Goal: Task Accomplishment & Management: Use online tool/utility

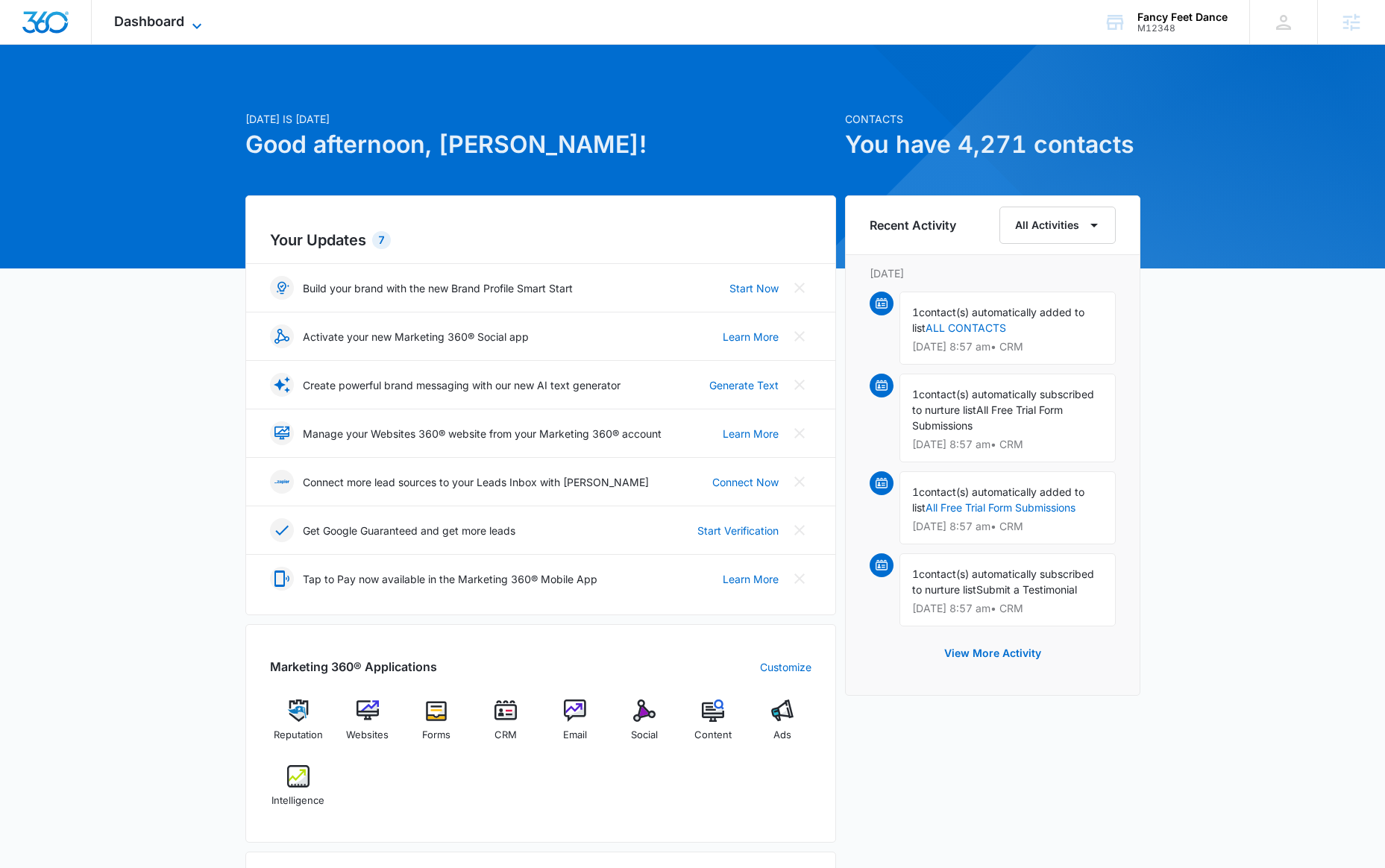
click at [168, 17] on span "Dashboard" at bounding box center [148, 21] width 70 height 16
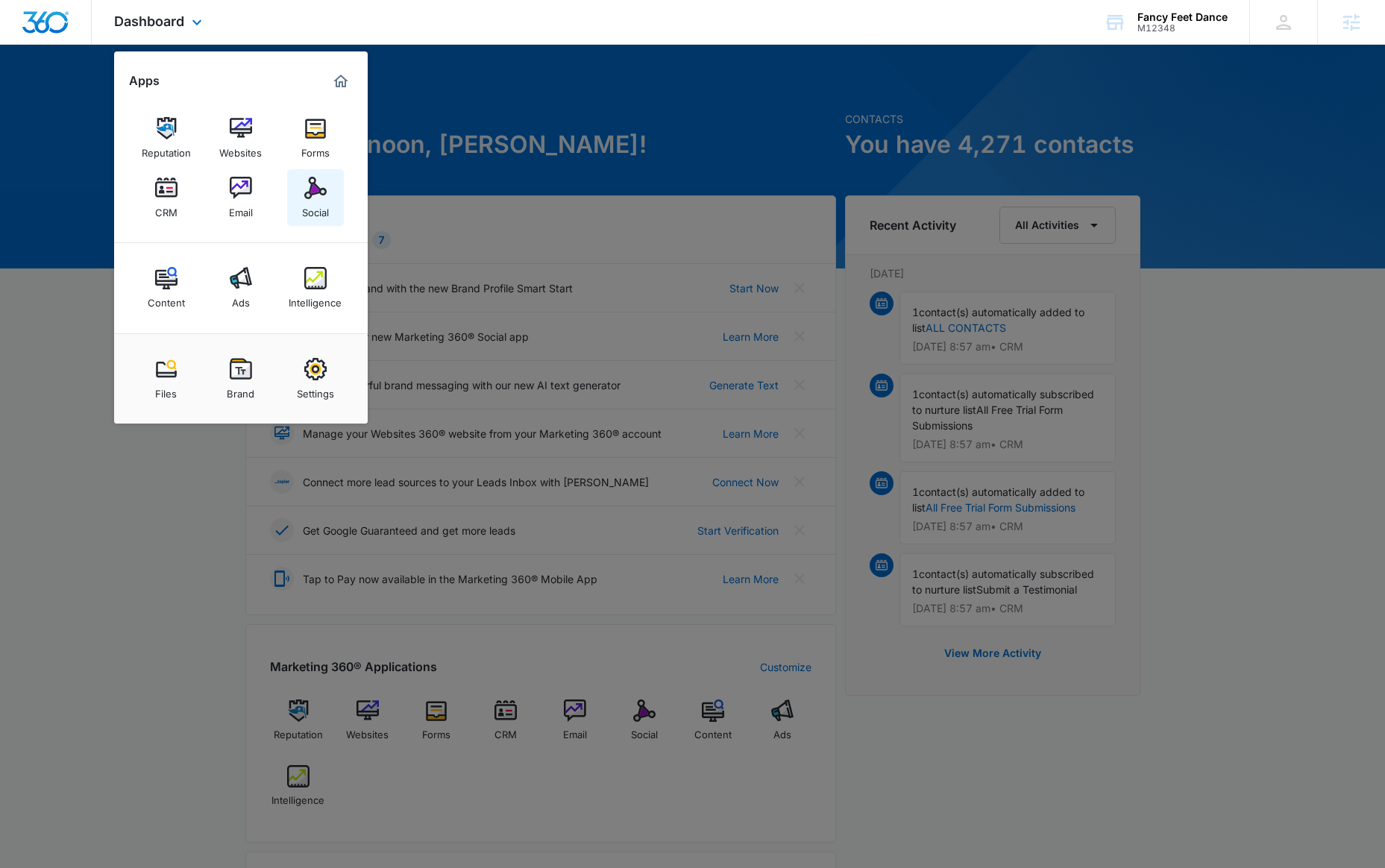
click at [310, 194] on img at bounding box center [316, 188] width 23 height 23
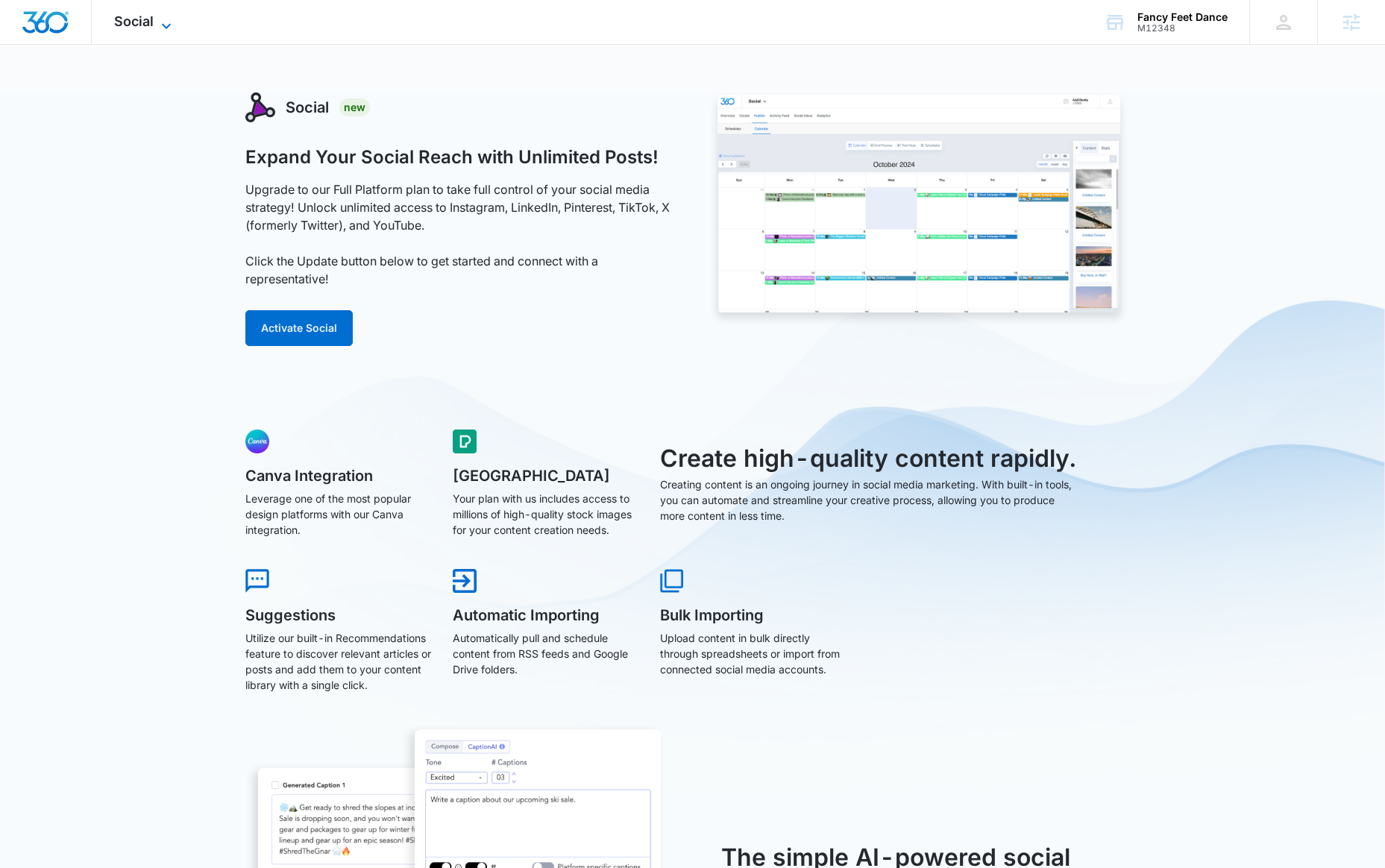
click at [148, 28] on span "Social" at bounding box center [134, 21] width 40 height 16
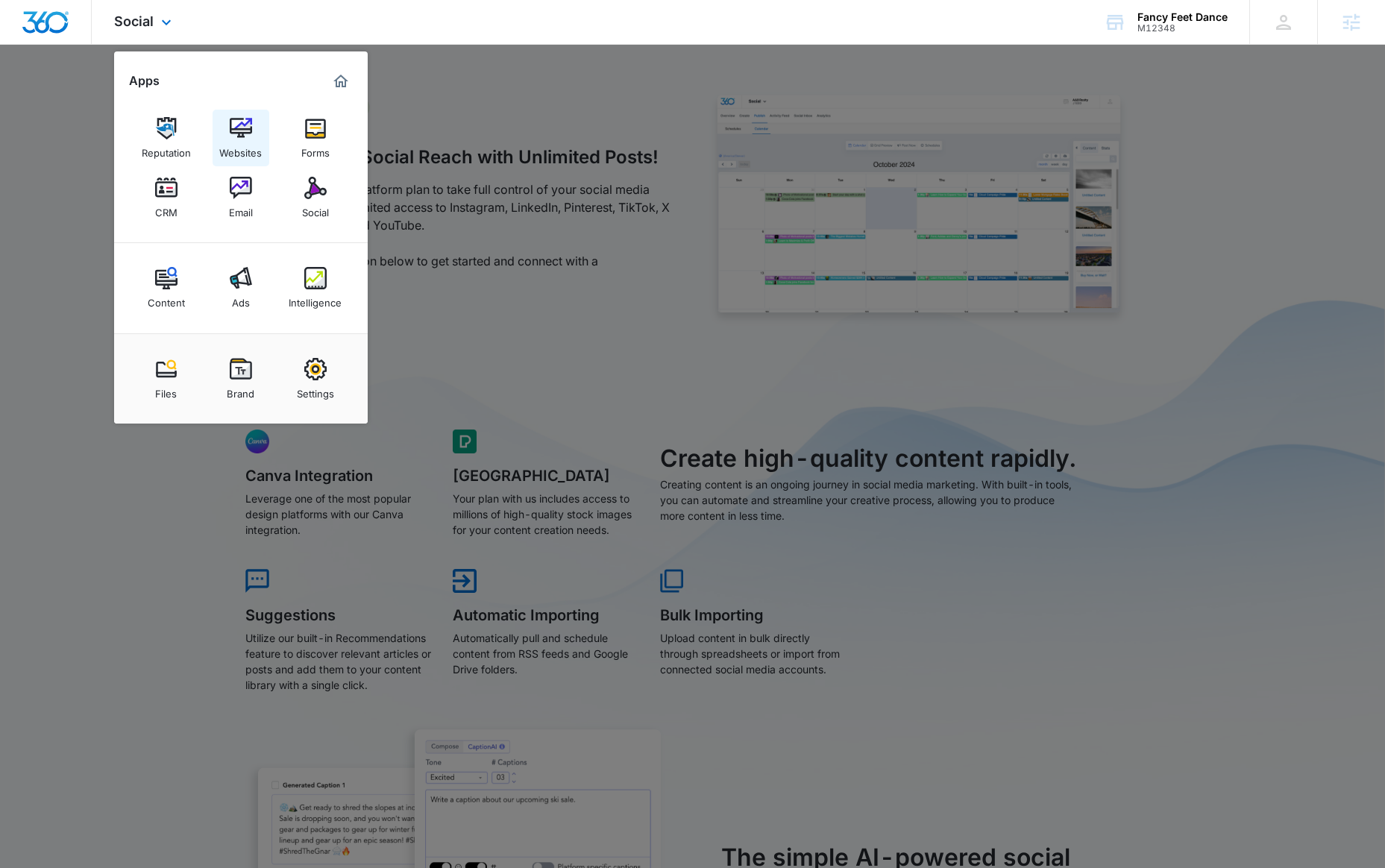
click at [255, 135] on link "Websites" at bounding box center [241, 137] width 56 height 56
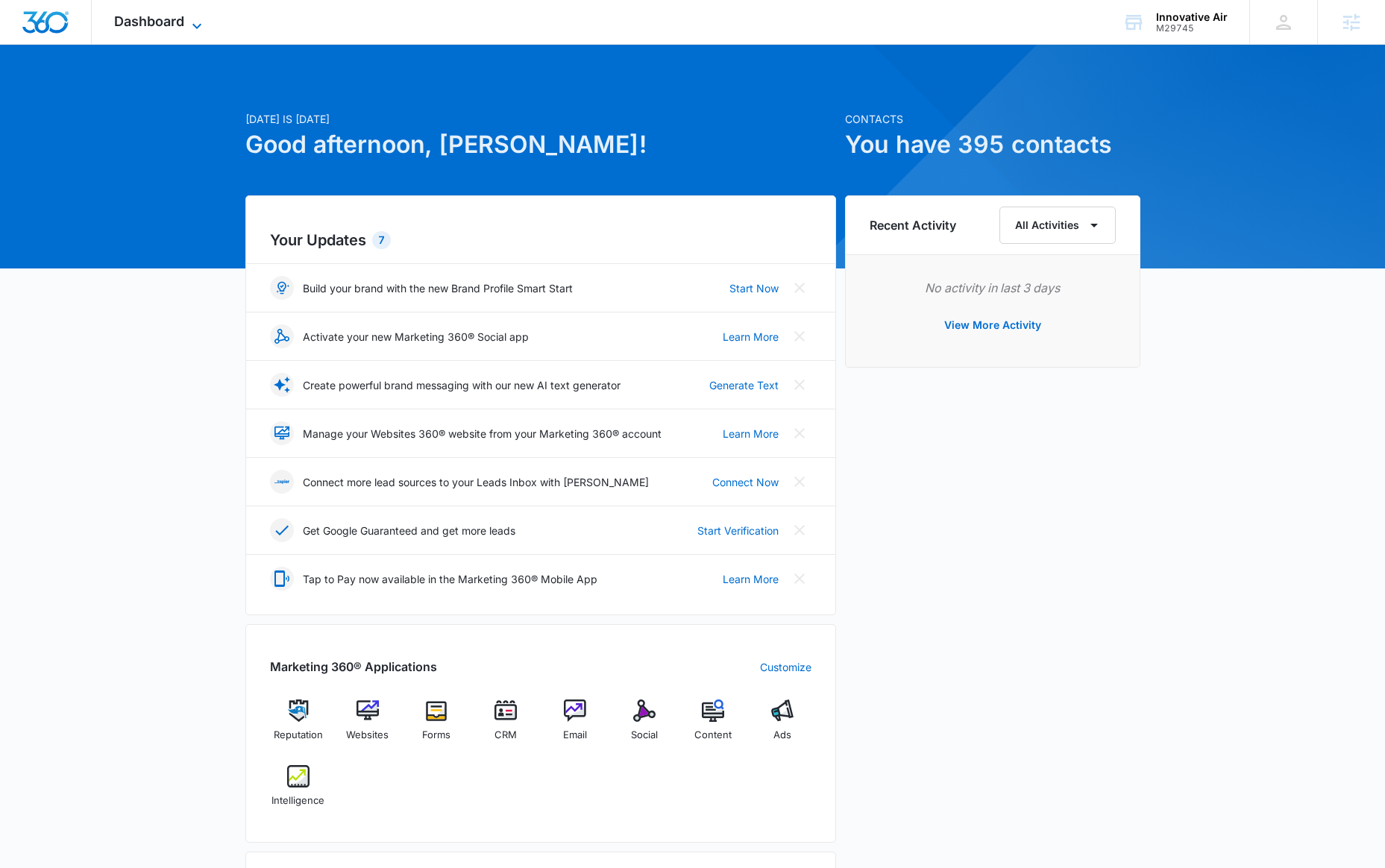
click at [183, 27] on span "Dashboard" at bounding box center [148, 21] width 70 height 16
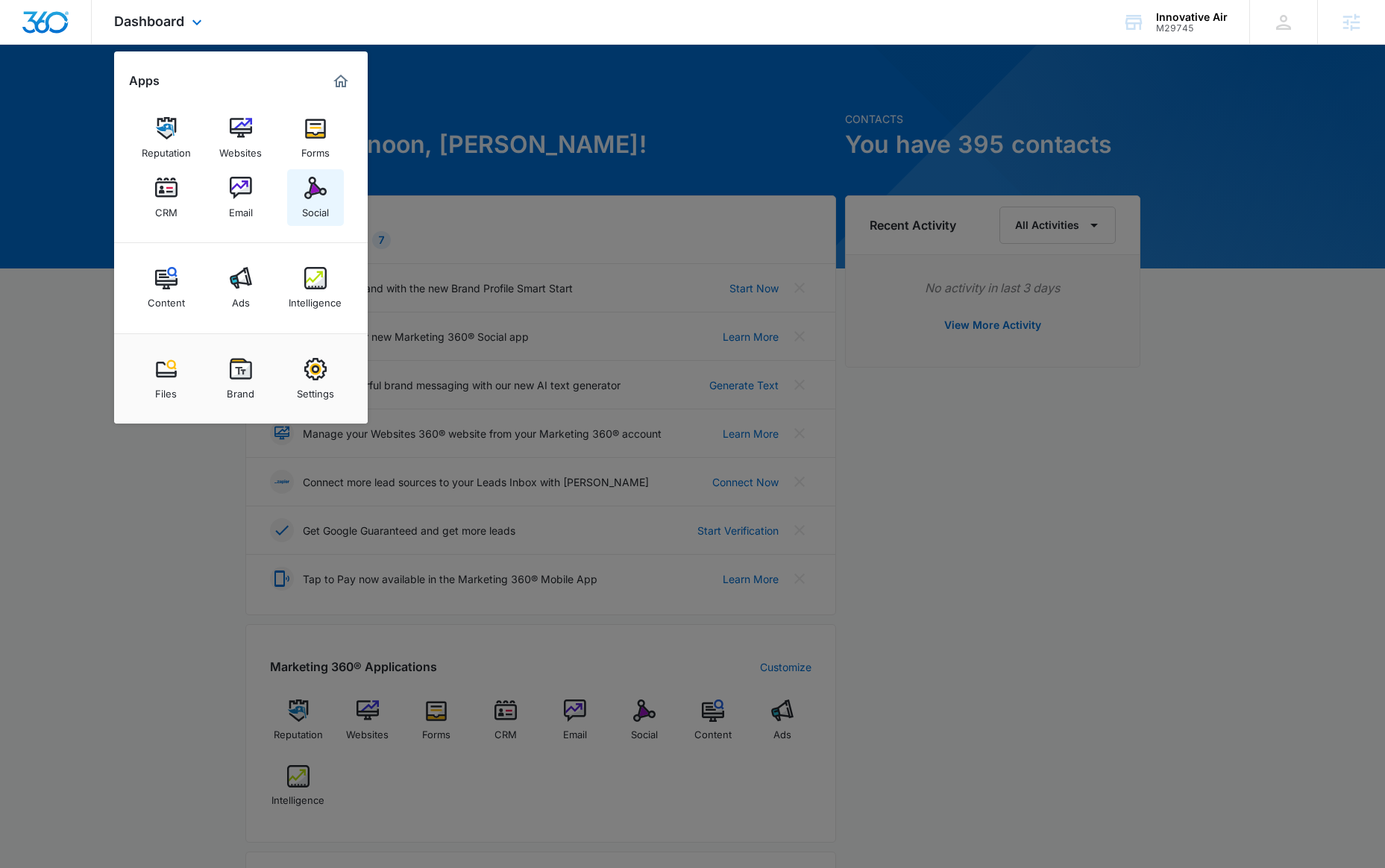
click at [312, 182] on img at bounding box center [316, 188] width 23 height 23
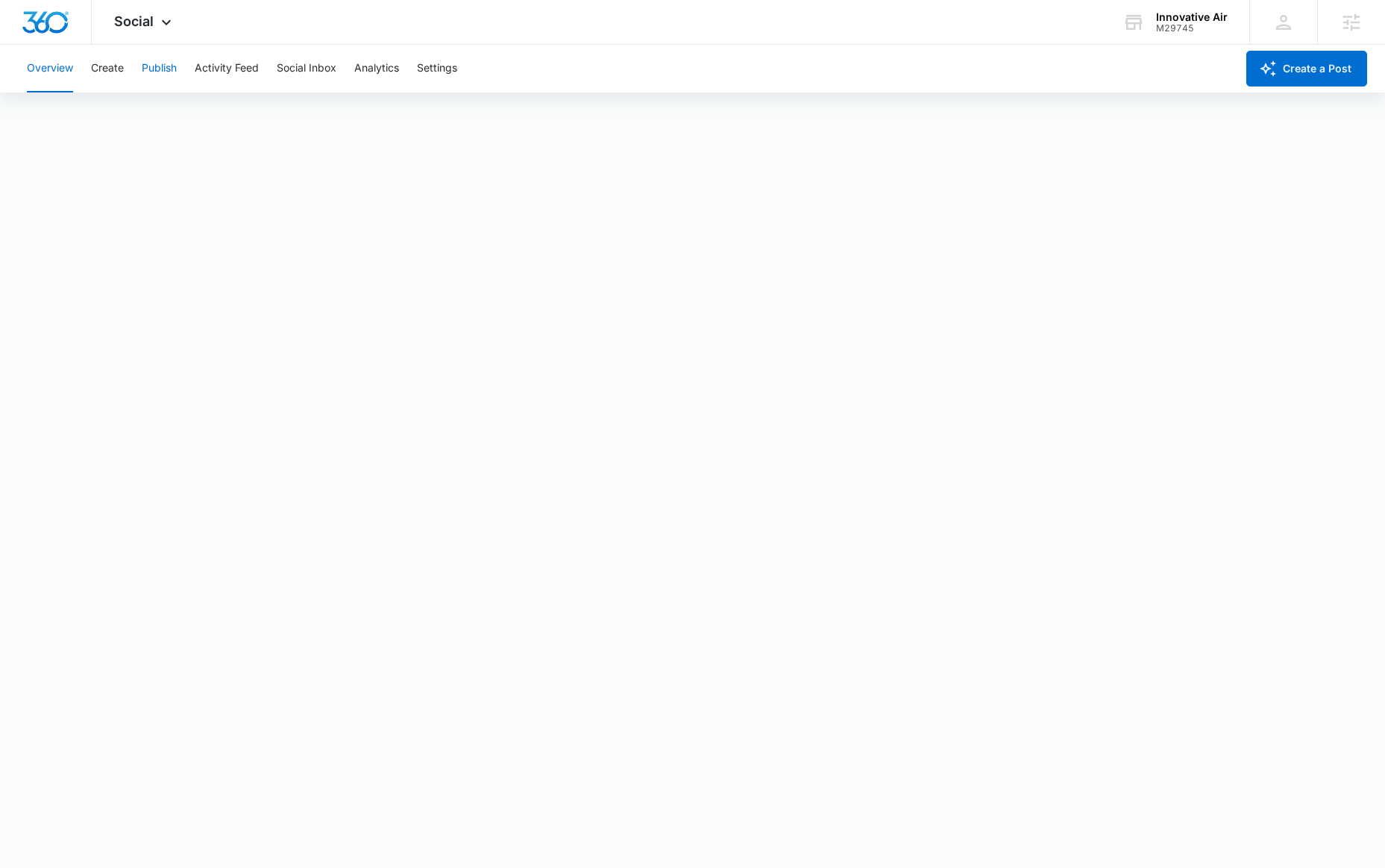
click at [162, 68] on button "Publish" at bounding box center [159, 69] width 35 height 48
click at [119, 68] on button "Create" at bounding box center [108, 69] width 33 height 48
